Goal: Check status: Check status

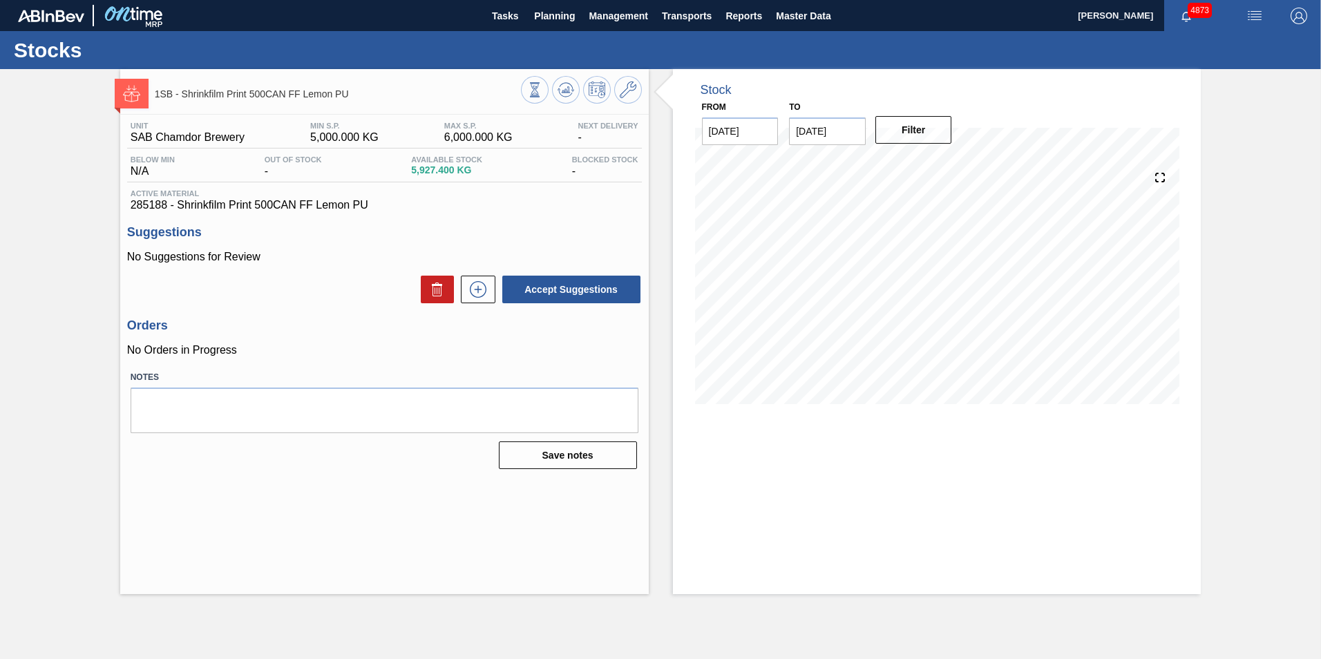
click at [555, 17] on span "Planning" at bounding box center [554, 16] width 41 height 17
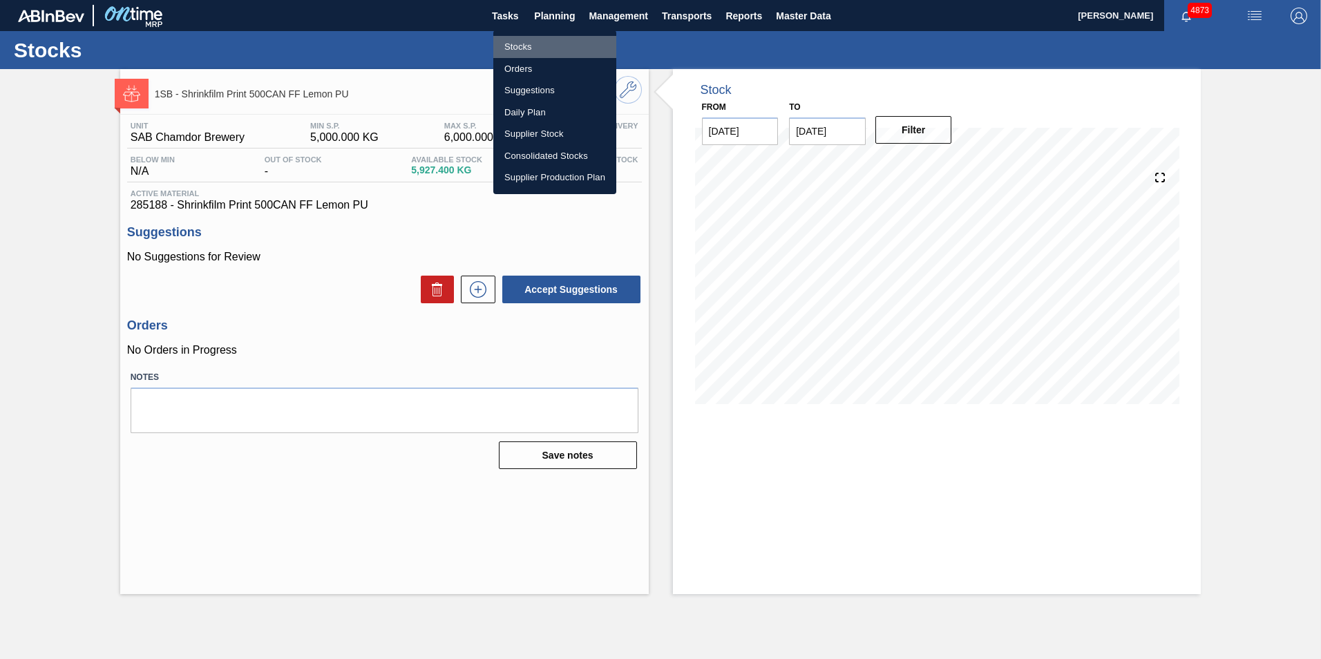
drag, startPoint x: 528, startPoint y: 42, endPoint x: 513, endPoint y: 52, distance: 18.0
click at [528, 42] on li "Stocks" at bounding box center [554, 47] width 123 height 22
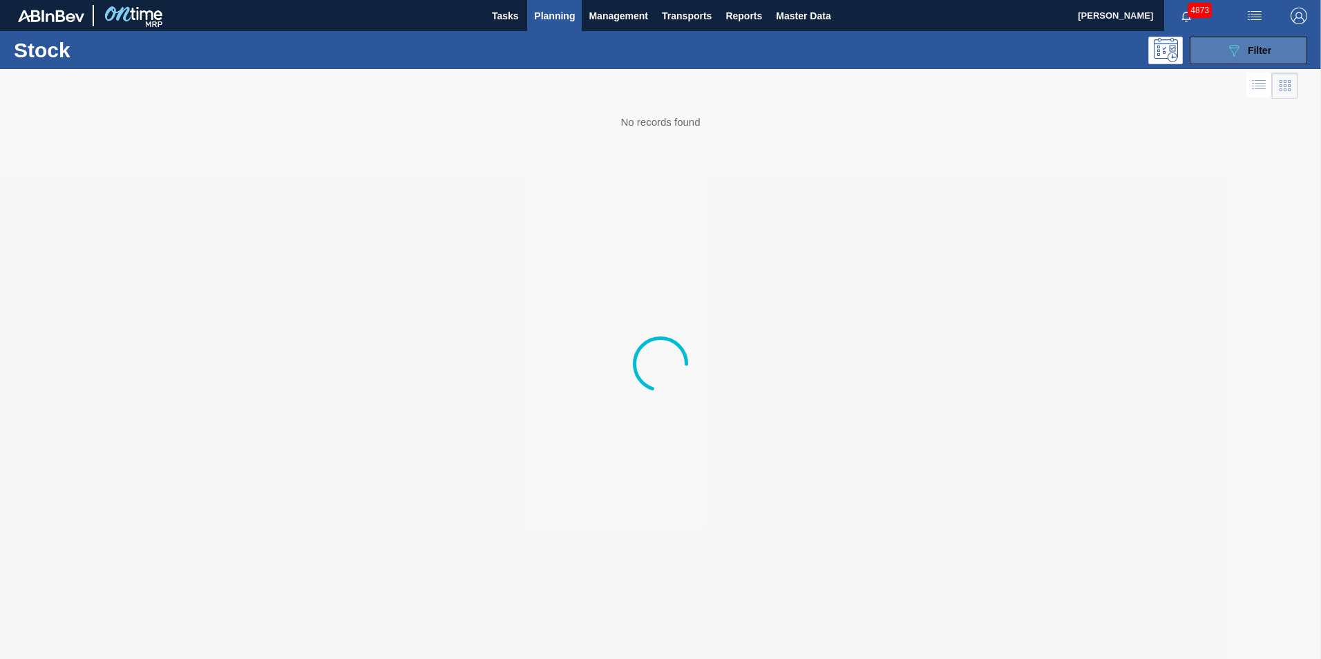
click at [1277, 50] on button "089F7B8B-B2A5-4AFE-B5C0-19BA573D28AC Filter" at bounding box center [1247, 51] width 117 height 28
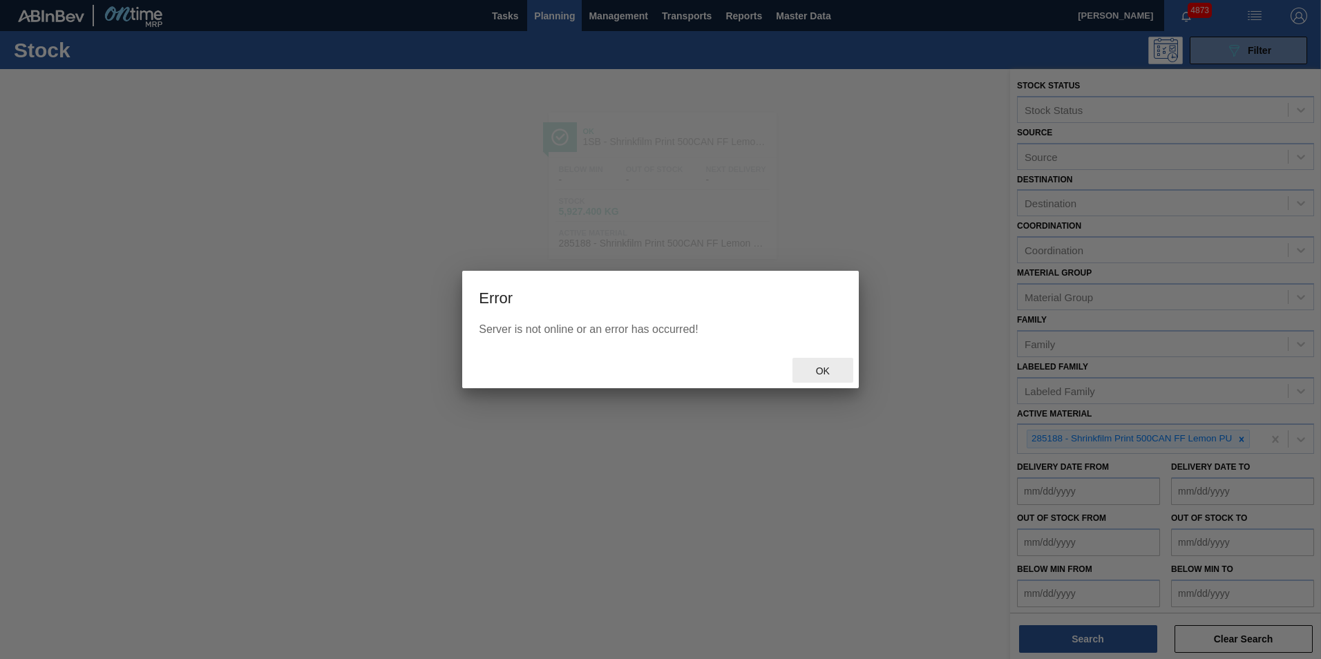
click at [828, 365] on span "Ok" at bounding box center [823, 370] width 36 height 11
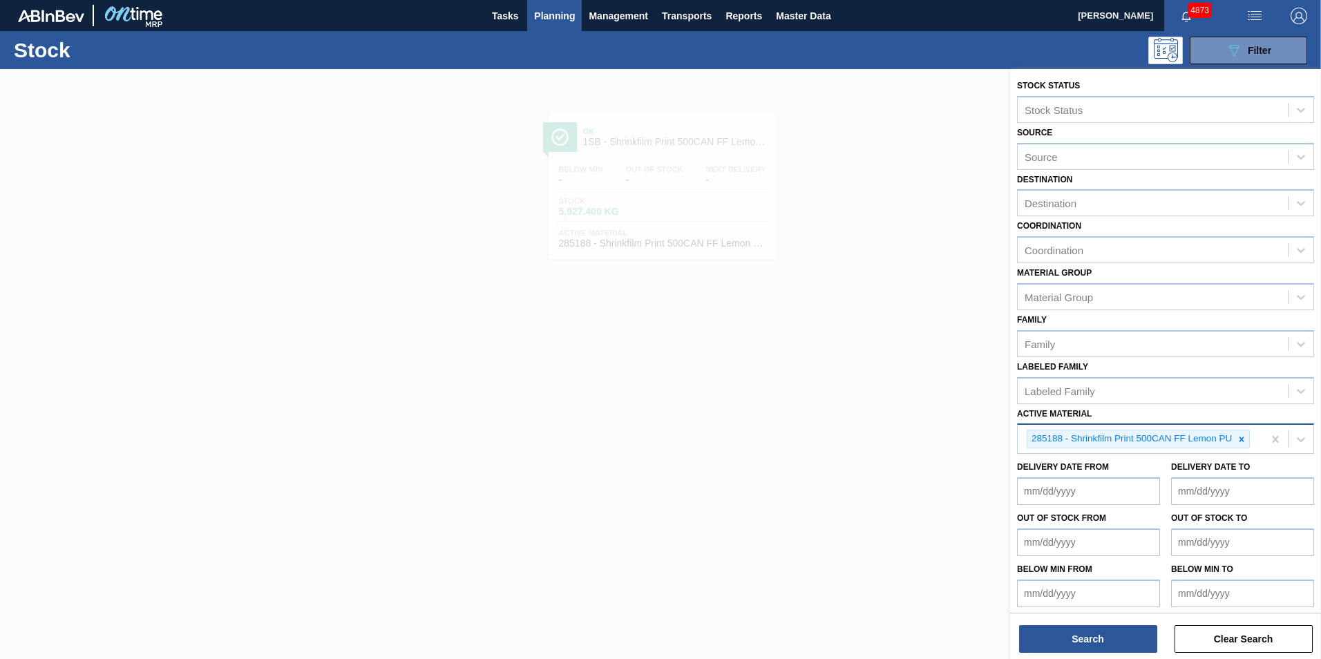
click at [1248, 439] on div at bounding box center [1241, 438] width 15 height 17
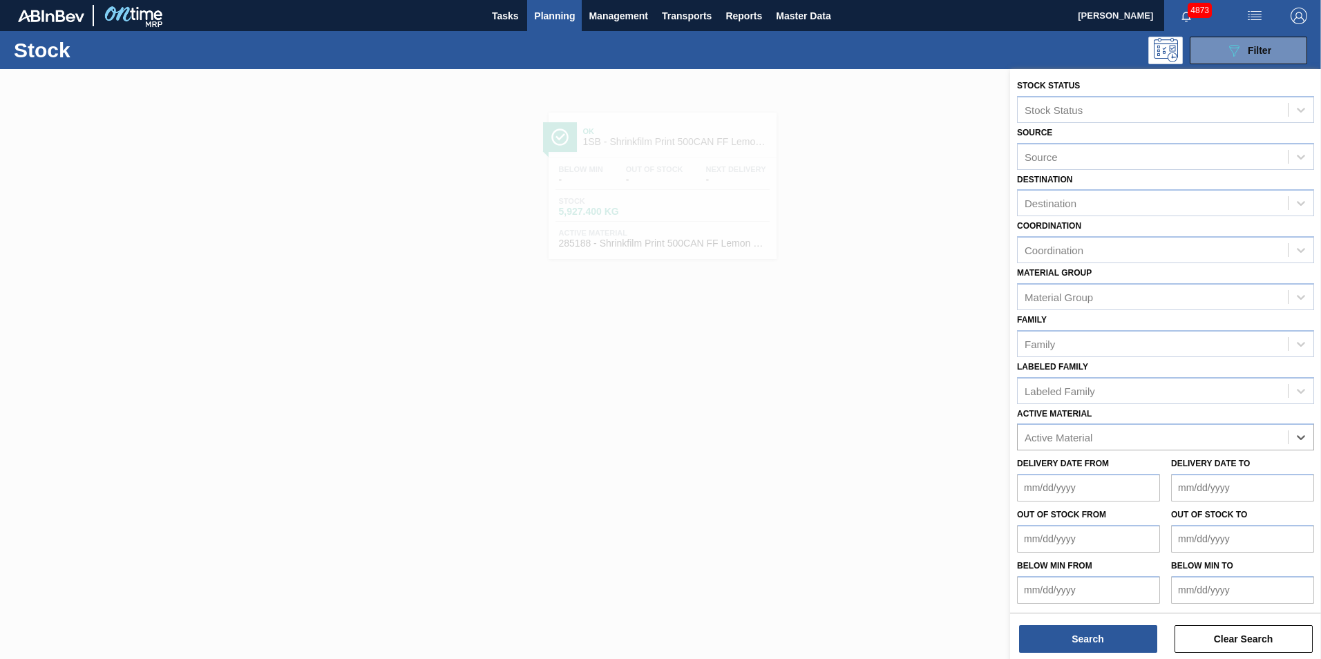
paste Material "285237"
type Material "285237"
click at [1087, 632] on button "Search" at bounding box center [1088, 639] width 138 height 28
